Goal: Check status: Check status

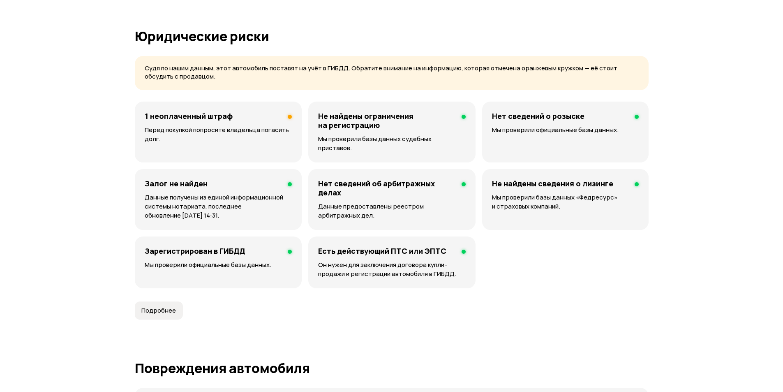
scroll to position [206, 0]
